Goal: Navigation & Orientation: Find specific page/section

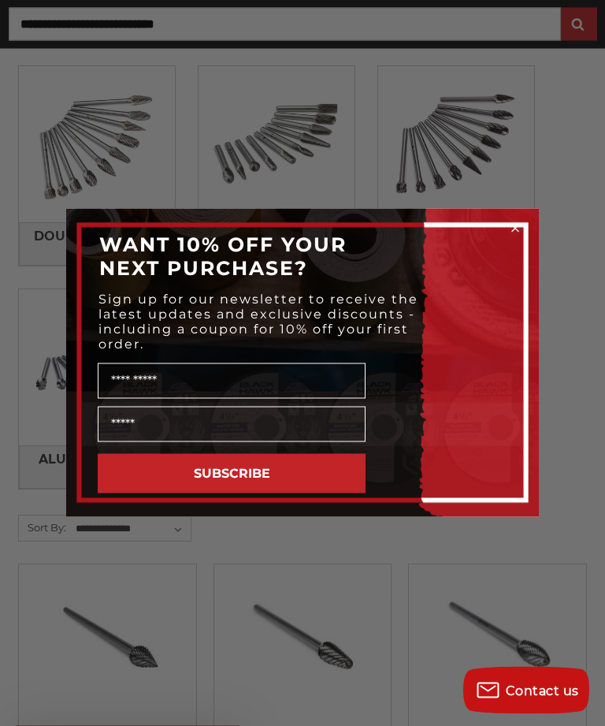
scroll to position [364, 0]
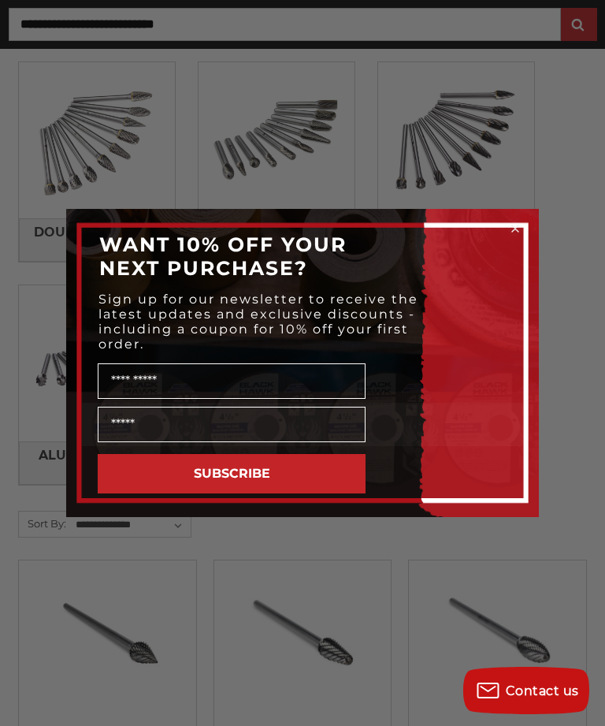
click at [269, 442] on input "Email" at bounding box center [232, 424] width 268 height 35
click at [507, 236] on icon "Close dialog" at bounding box center [515, 229] width 16 height 16
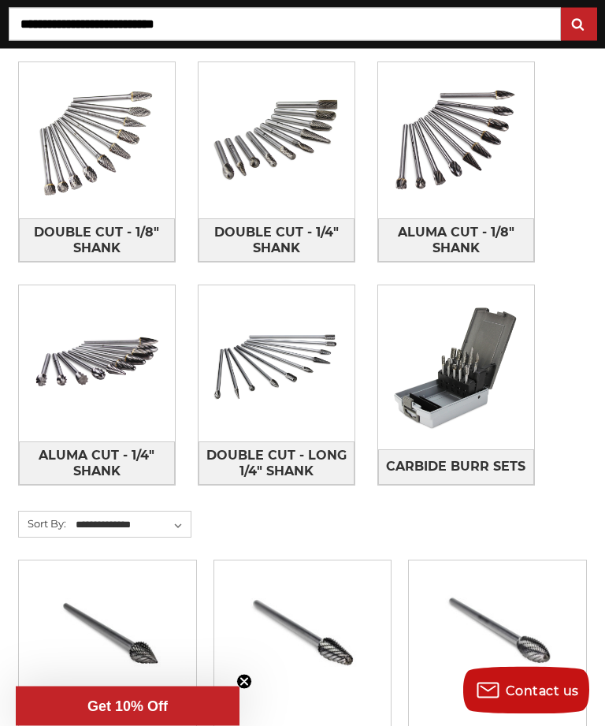
scroll to position [364, 0]
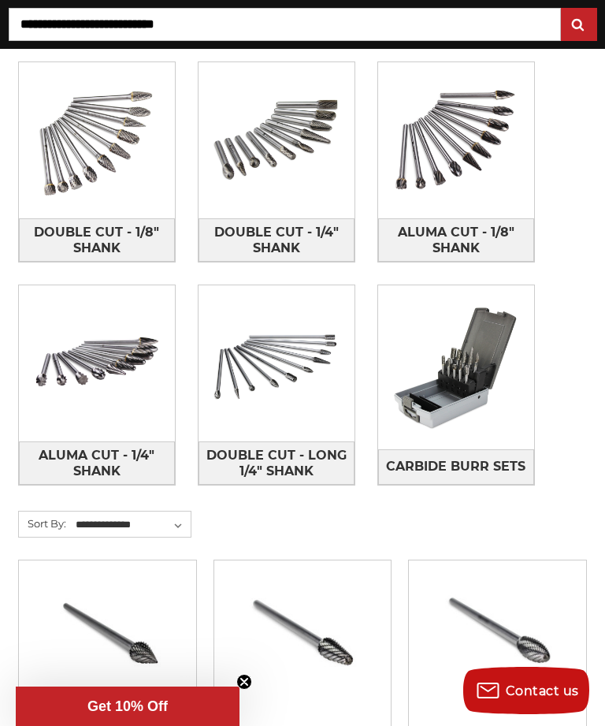
click at [265, 396] on img at bounding box center [277, 363] width 156 height 156
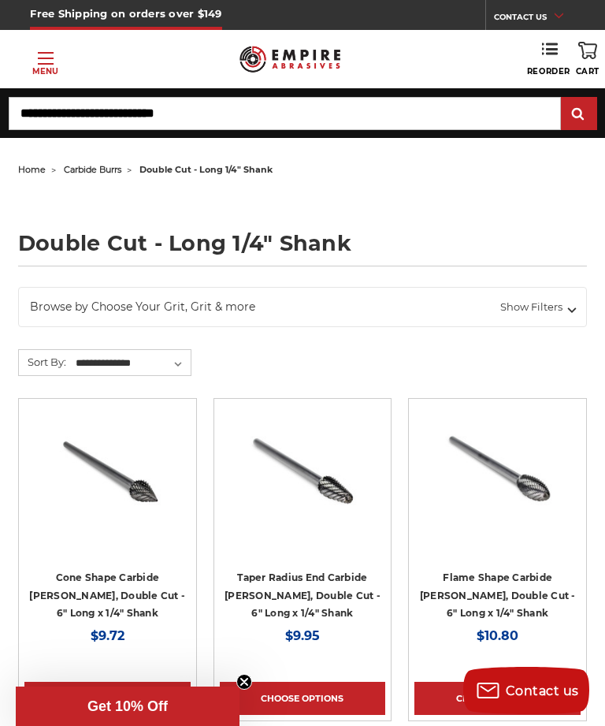
click at [43, 60] on link "Toggle menu Menu" at bounding box center [45, 59] width 91 height 36
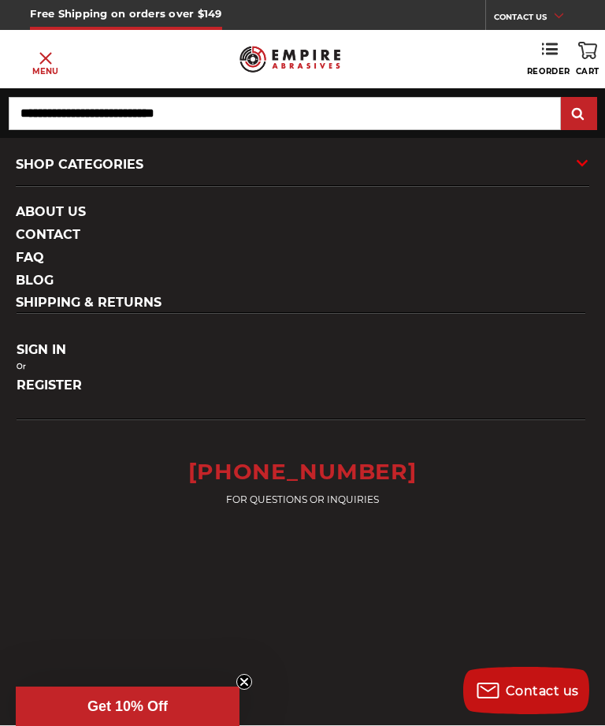
click at [574, 158] on div "SHOP CATEGORIES" at bounding box center [303, 164] width 574 height 43
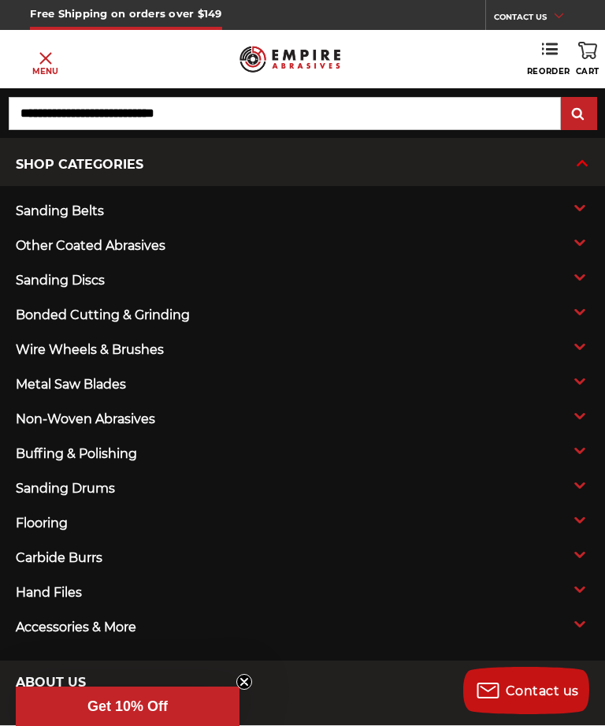
click at [572, 350] on icon at bounding box center [579, 347] width 19 height 6
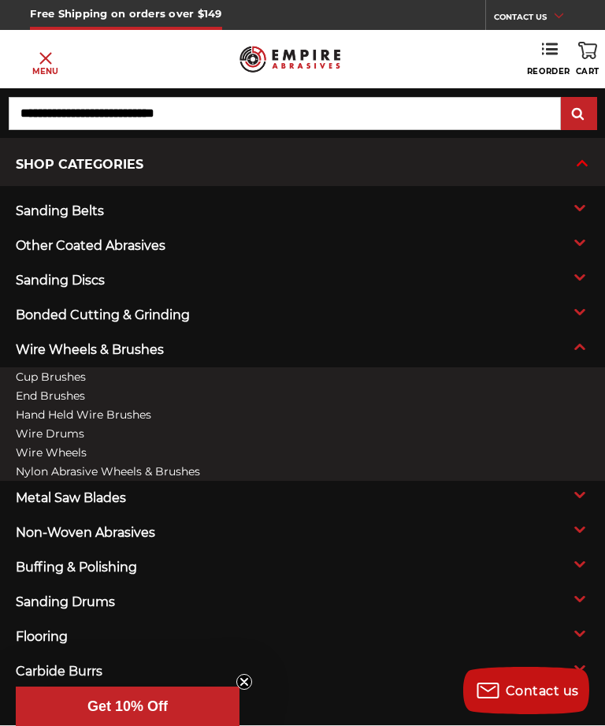
click at [572, 246] on icon at bounding box center [579, 243] width 19 height 6
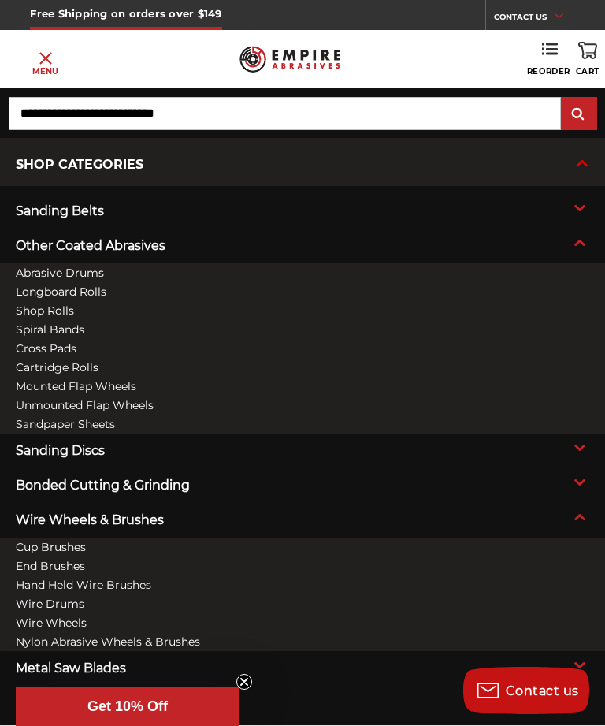
click at [64, 371] on link "Cartridge Rolls" at bounding box center [57, 367] width 83 height 11
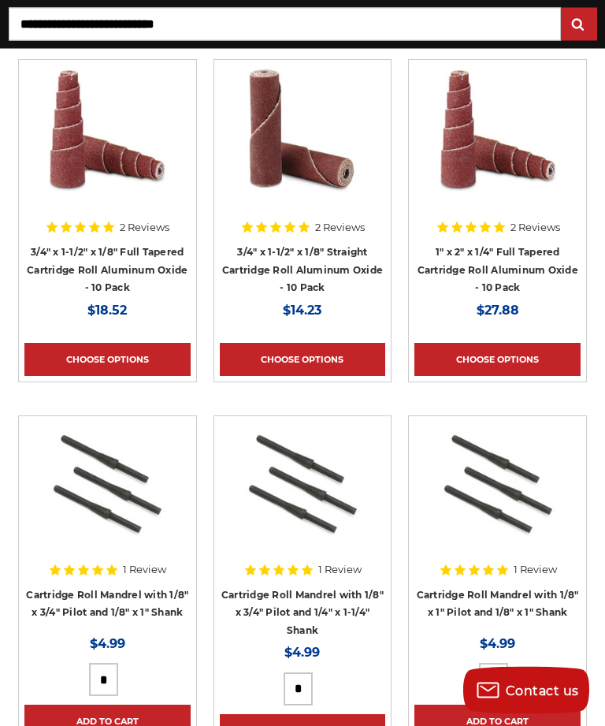
scroll to position [1409, 0]
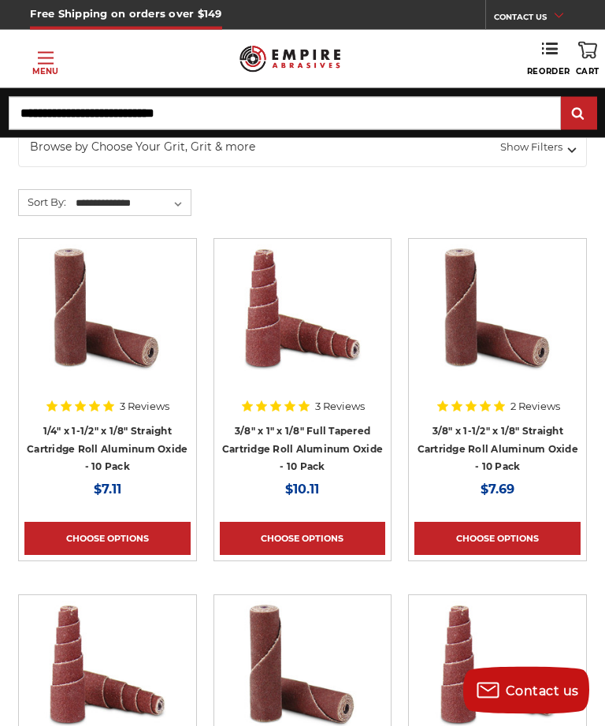
click at [38, 61] on link "Toggle menu Menu" at bounding box center [45, 59] width 91 height 36
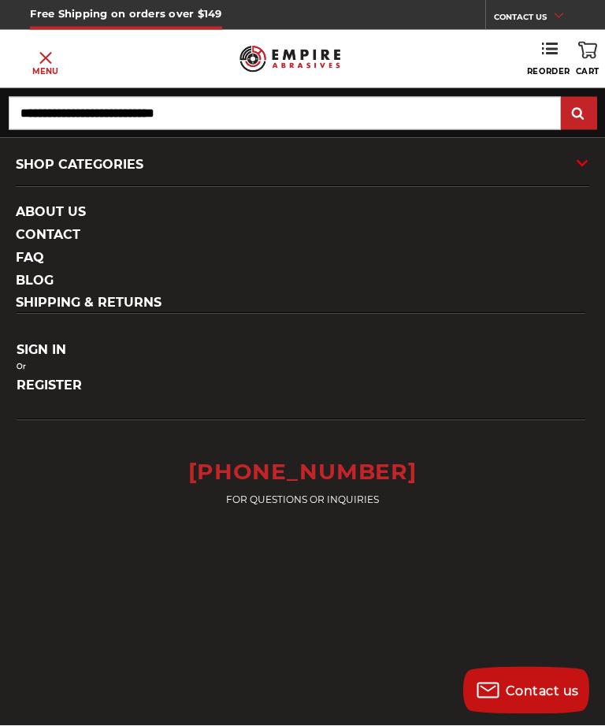
scroll to position [160, 0]
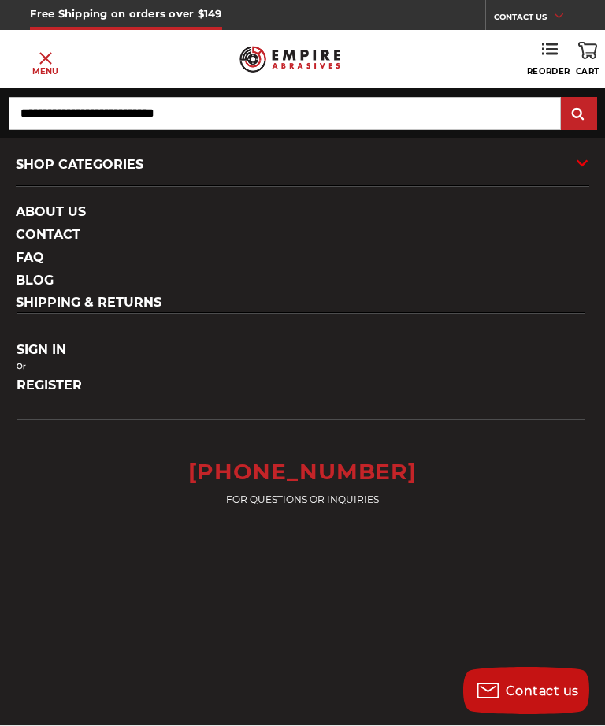
click at [573, 163] on div "SHOP CATEGORIES" at bounding box center [303, 164] width 574 height 43
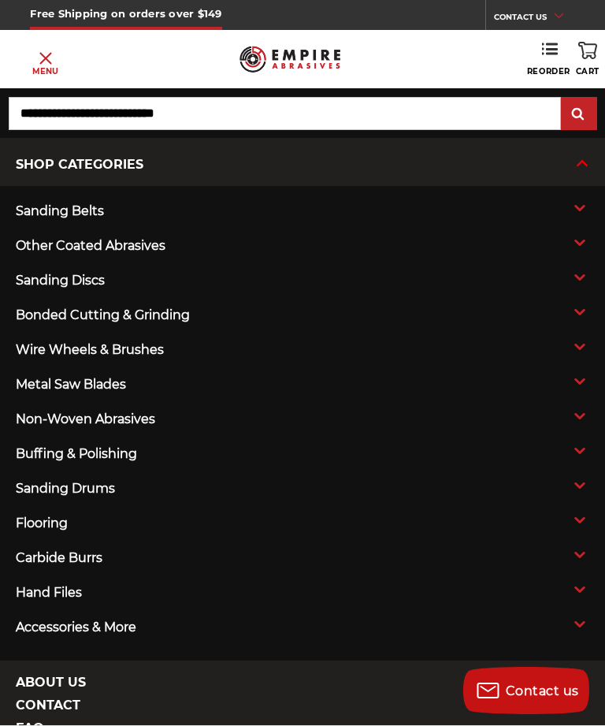
click at [578, 279] on use at bounding box center [579, 277] width 10 height 6
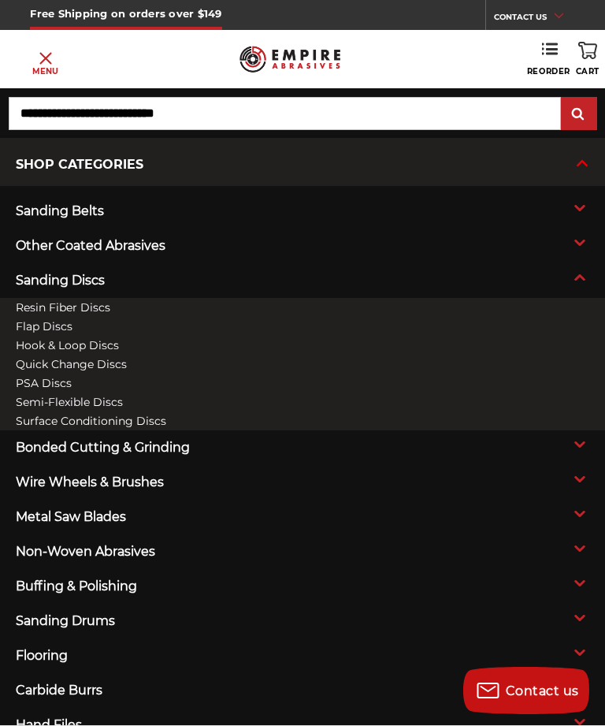
click at [87, 370] on link "Quick Change Discs" at bounding box center [71, 363] width 111 height 11
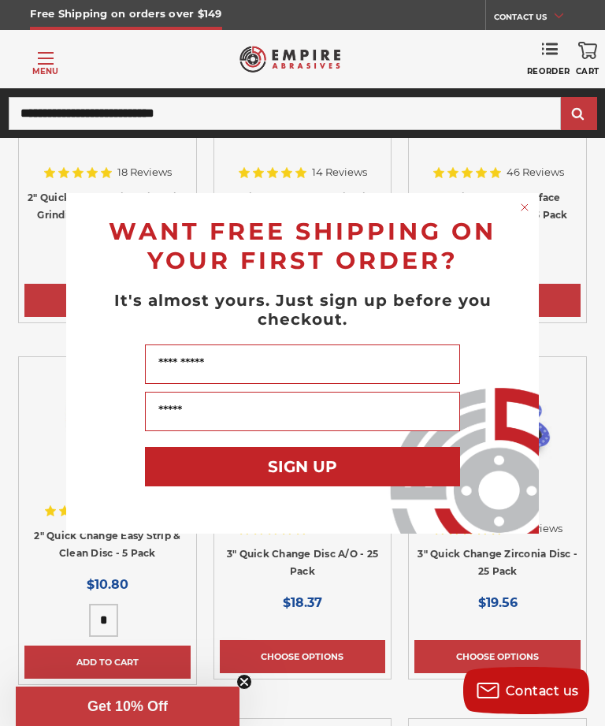
scroll to position [1833, 0]
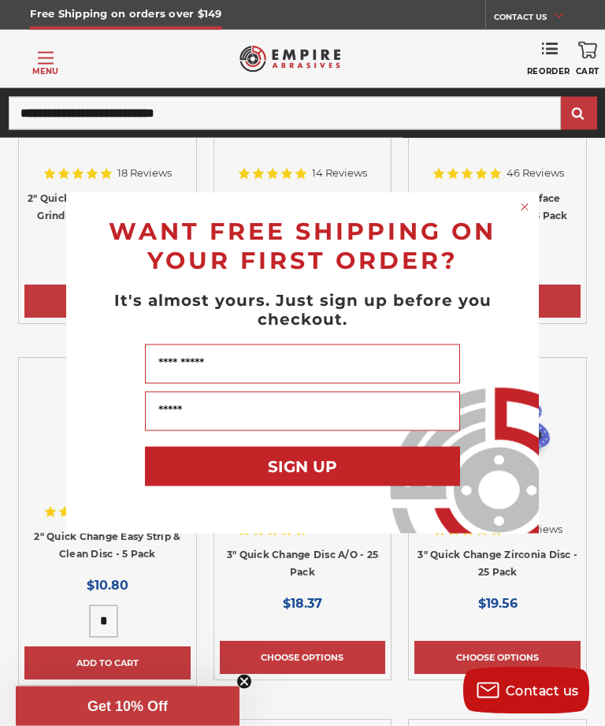
click at [527, 206] on icon "Close dialog" at bounding box center [525, 207] width 6 height 6
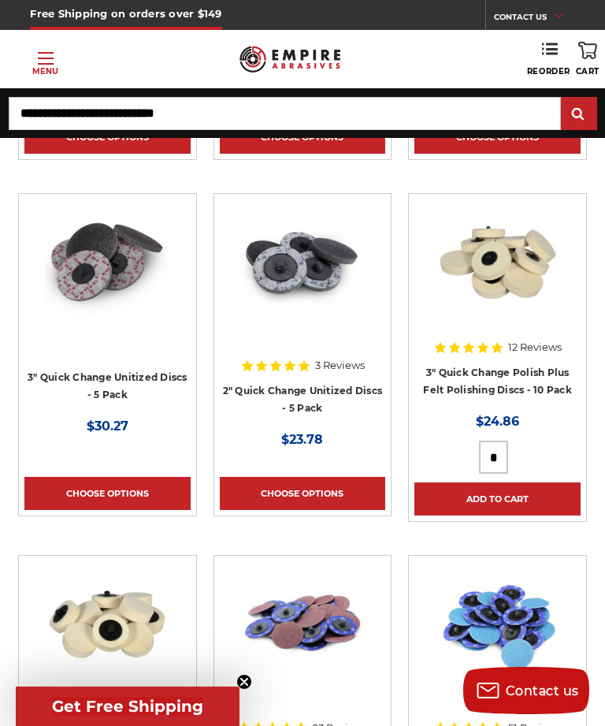
scroll to position [916, 0]
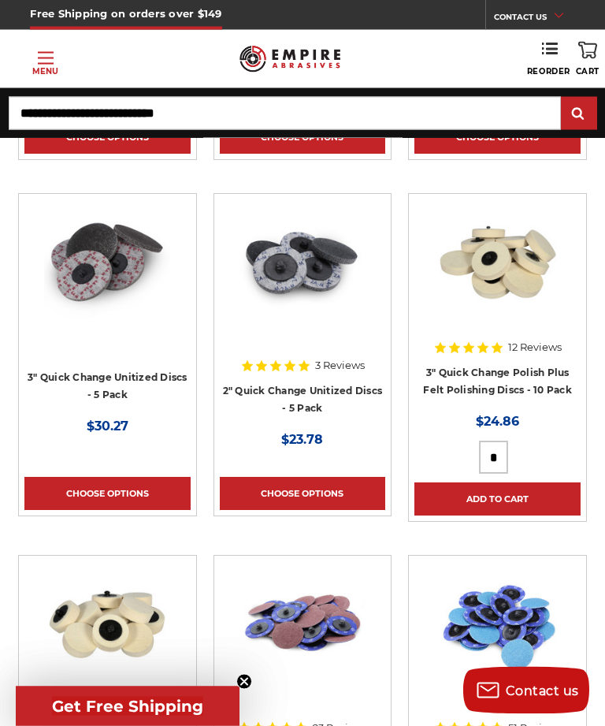
click at [292, 394] on link "2" Quick Change Unitized Discs - 5 Pack" at bounding box center [303, 400] width 160 height 30
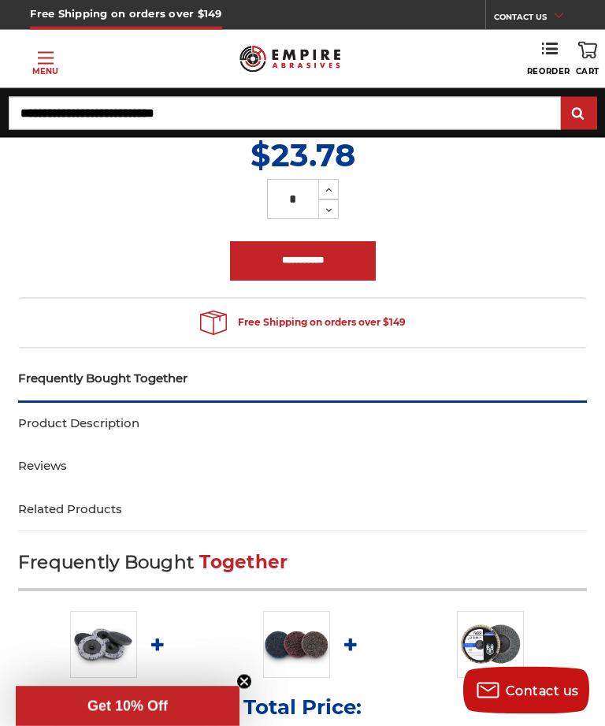
scroll to position [693, 0]
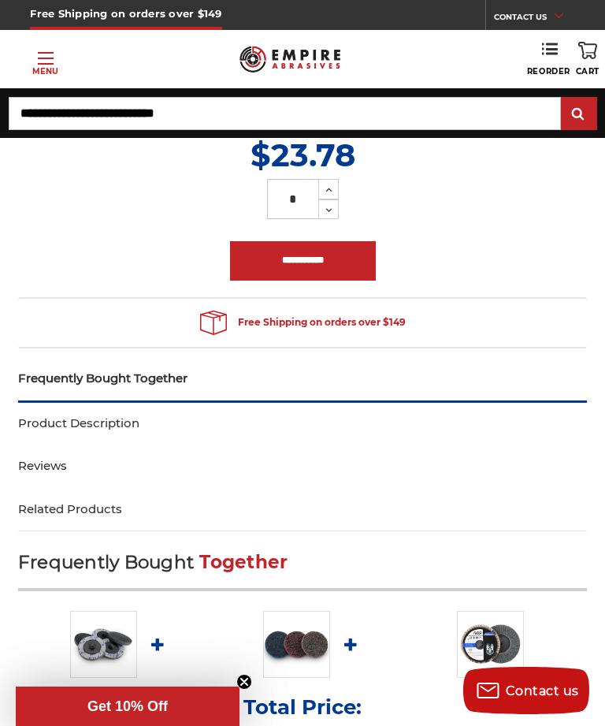
click at [518, 421] on link "Product Description" at bounding box center [302, 423] width 569 height 43
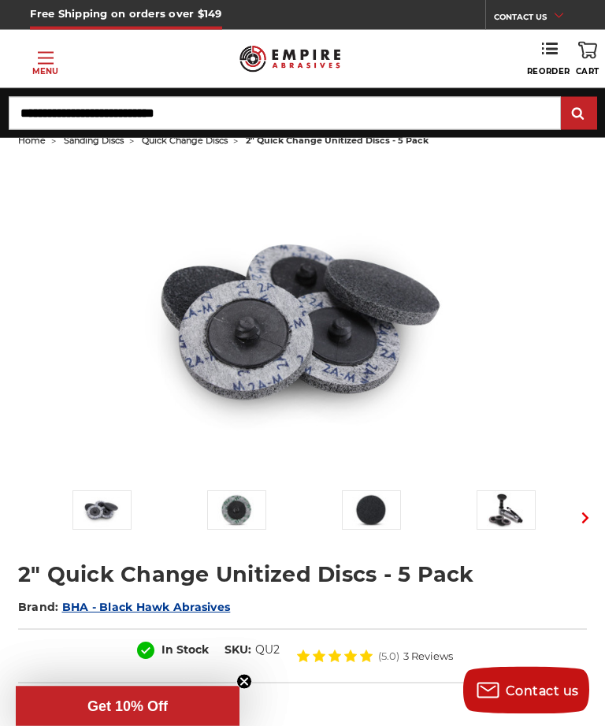
scroll to position [0, 0]
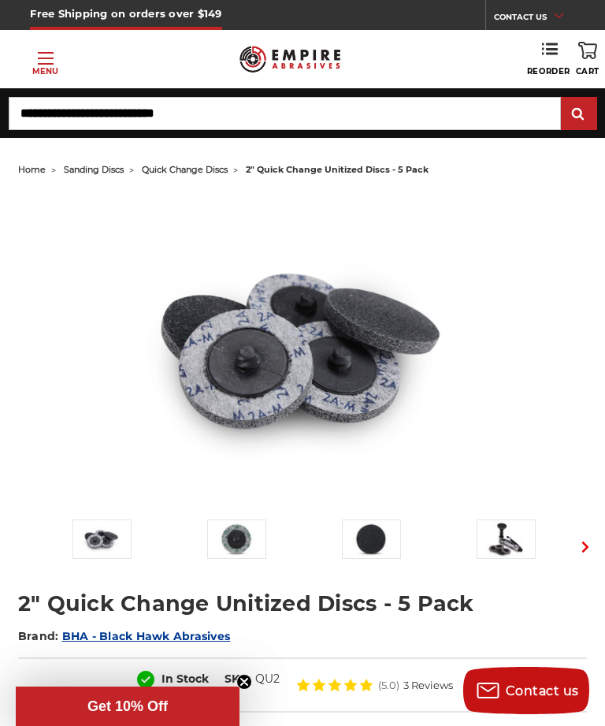
click at [43, 65] on p "Menu" at bounding box center [45, 71] width 26 height 12
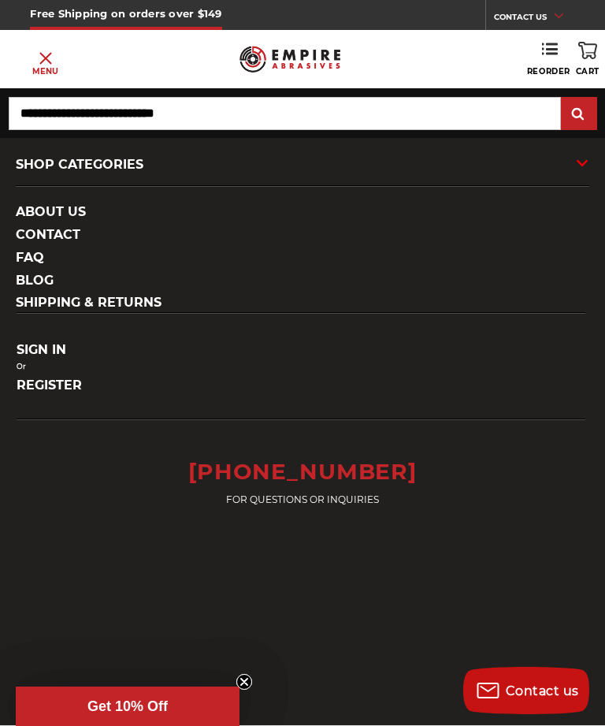
click at [581, 162] on icon at bounding box center [582, 162] width 11 height 17
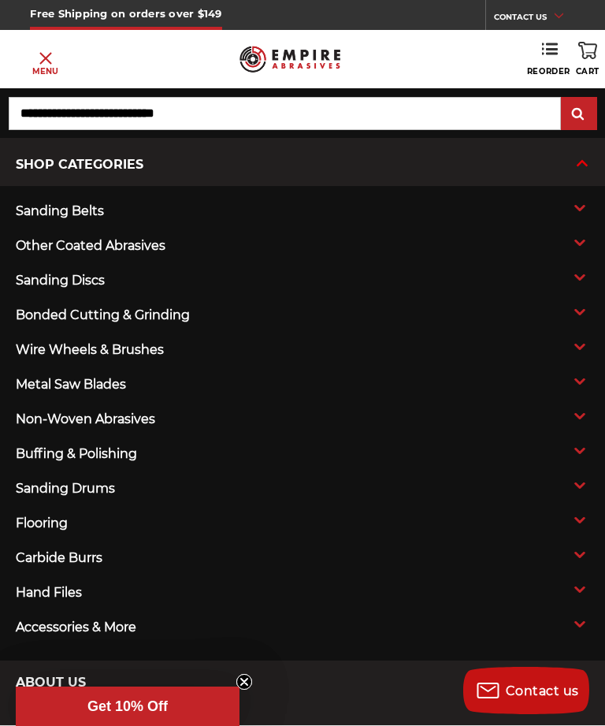
click at [576, 377] on link "metal saw blades" at bounding box center [302, 384] width 605 height 35
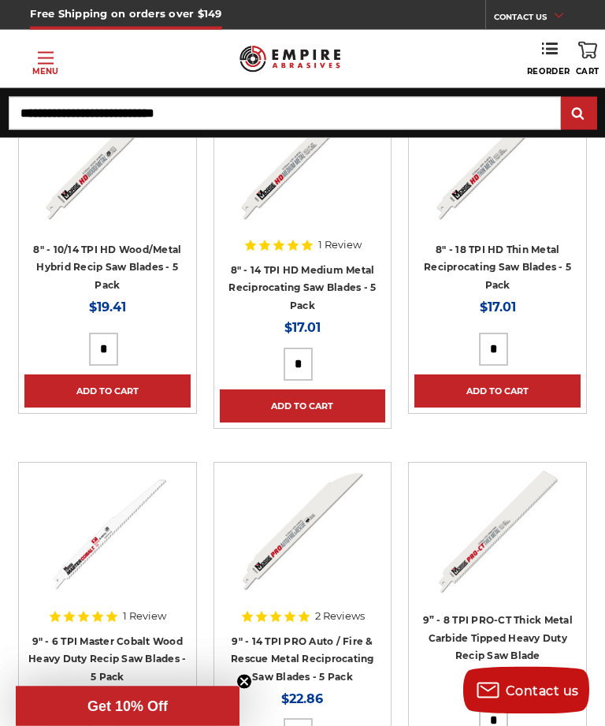
scroll to position [5325, 0]
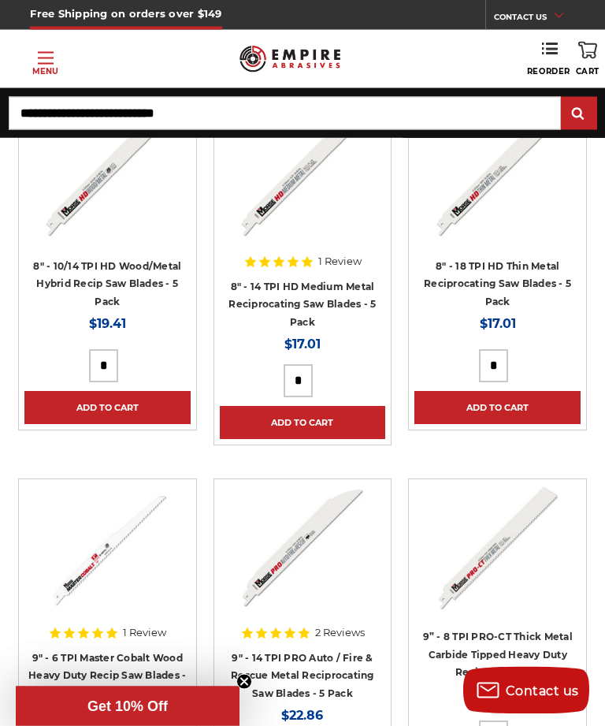
click at [42, 71] on p "Menu" at bounding box center [45, 71] width 26 height 12
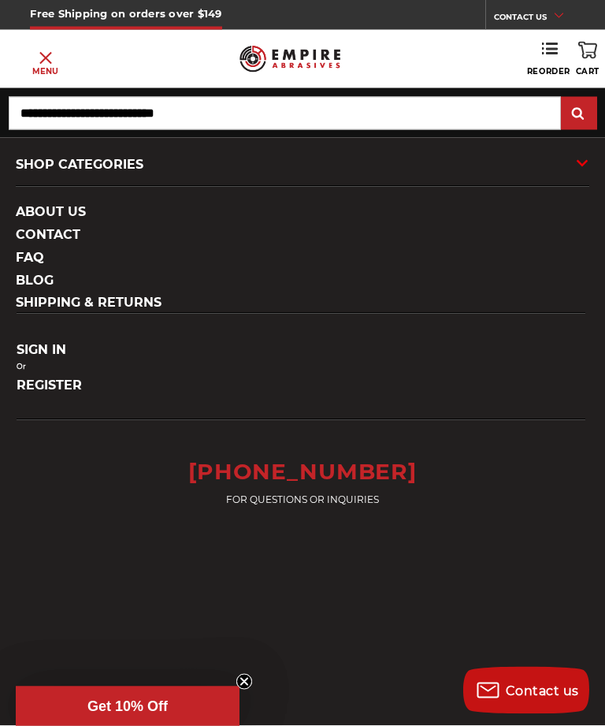
scroll to position [5326, 0]
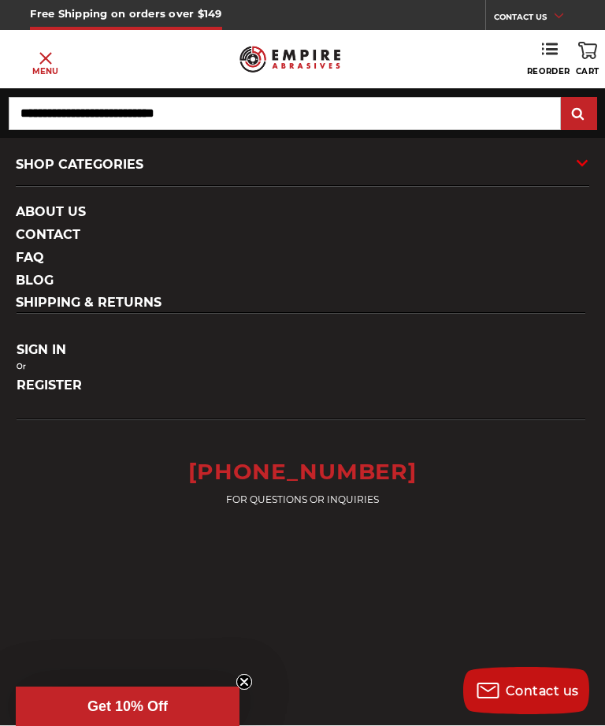
click at [578, 162] on use at bounding box center [582, 163] width 11 height 6
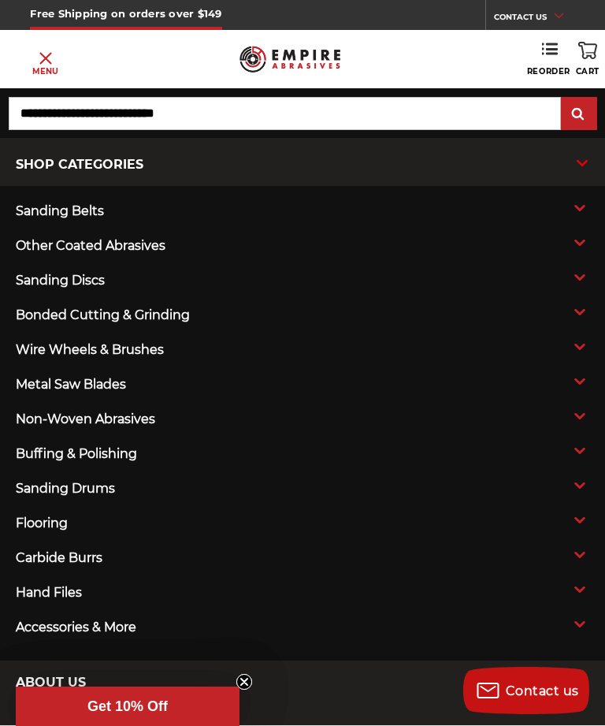
click at [578, 454] on icon at bounding box center [579, 451] width 19 height 6
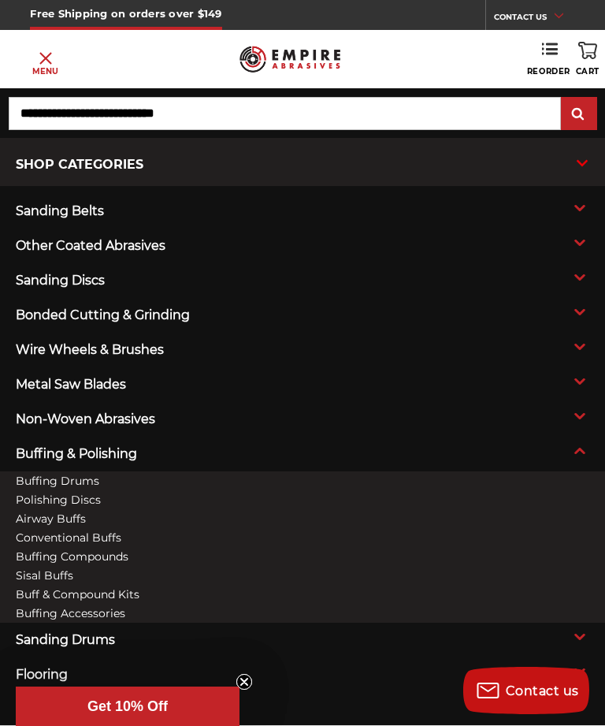
click at [566, 319] on span at bounding box center [531, 315] width 115 height 13
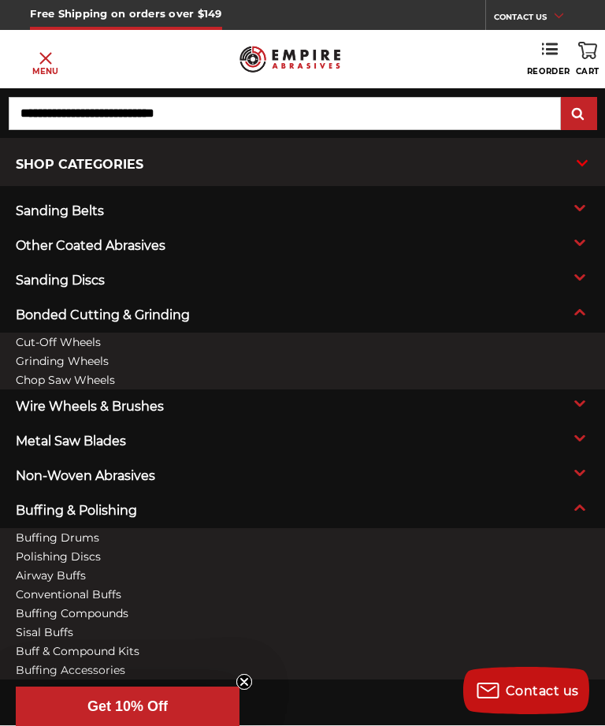
click at [79, 347] on link "Cut-Off Wheels" at bounding box center [58, 341] width 85 height 11
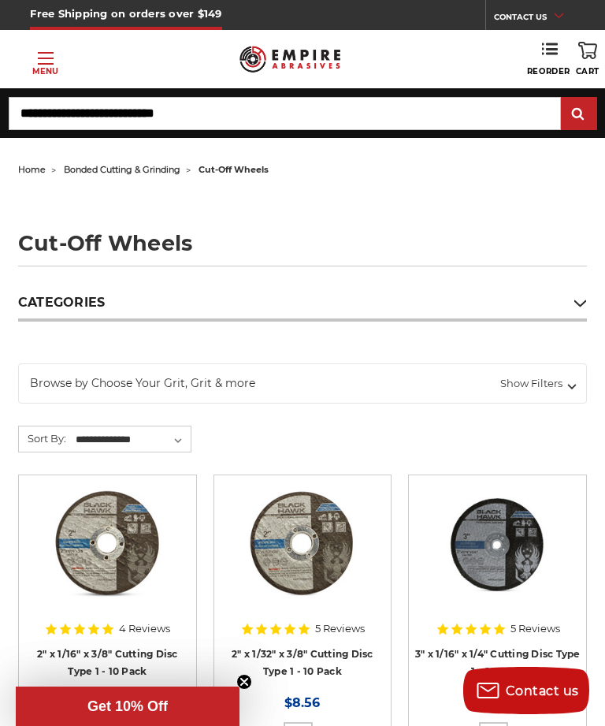
click at [153, 172] on span "bonded cutting & grinding" at bounding box center [122, 169] width 117 height 11
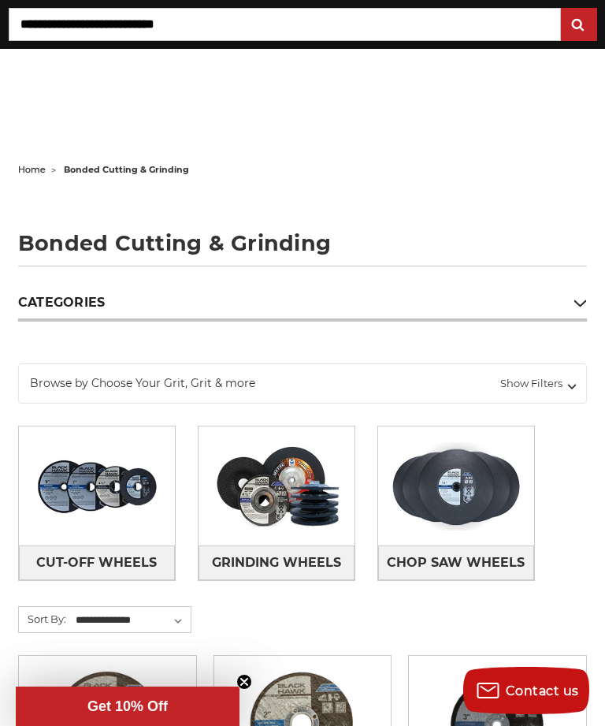
click at [35, 167] on span "home" at bounding box center [32, 169] width 28 height 11
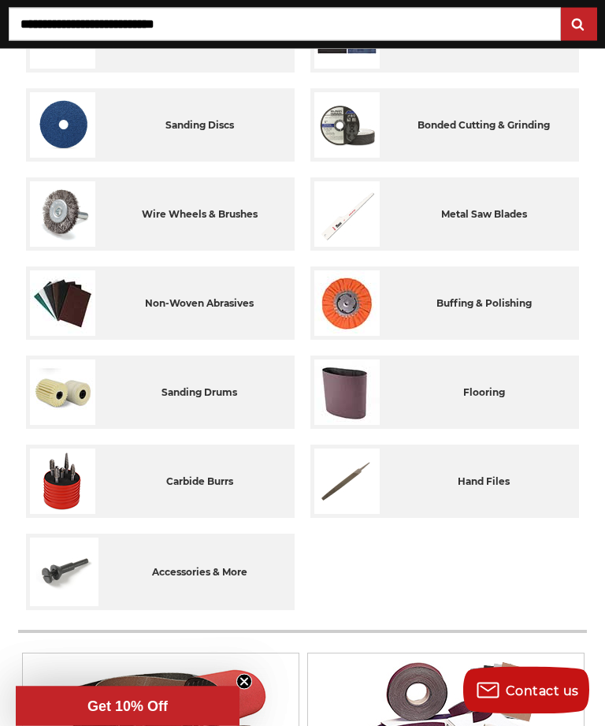
scroll to position [403, 0]
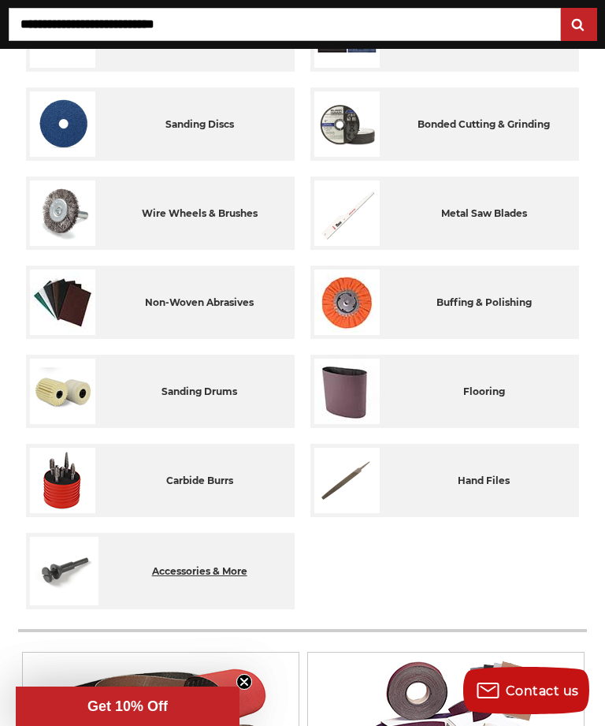
click at [199, 578] on div "accessories & more" at bounding box center [199, 571] width 183 height 69
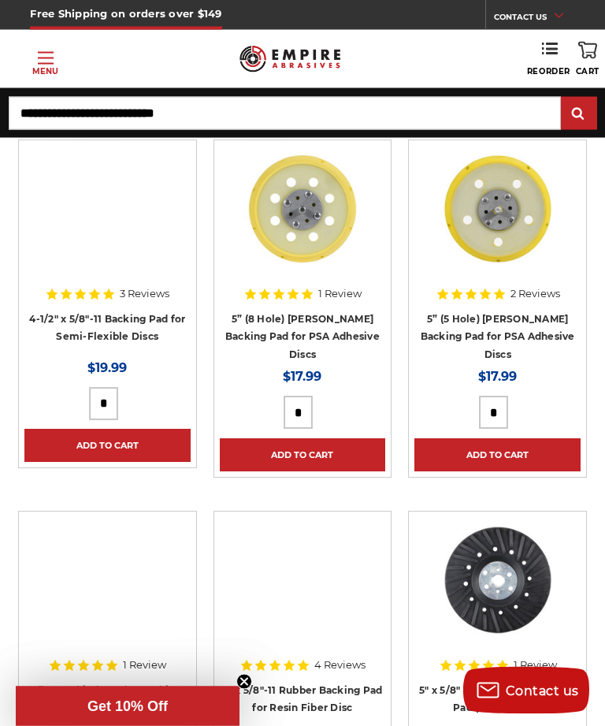
scroll to position [2951, 0]
